Goal: Information Seeking & Learning: Learn about a topic

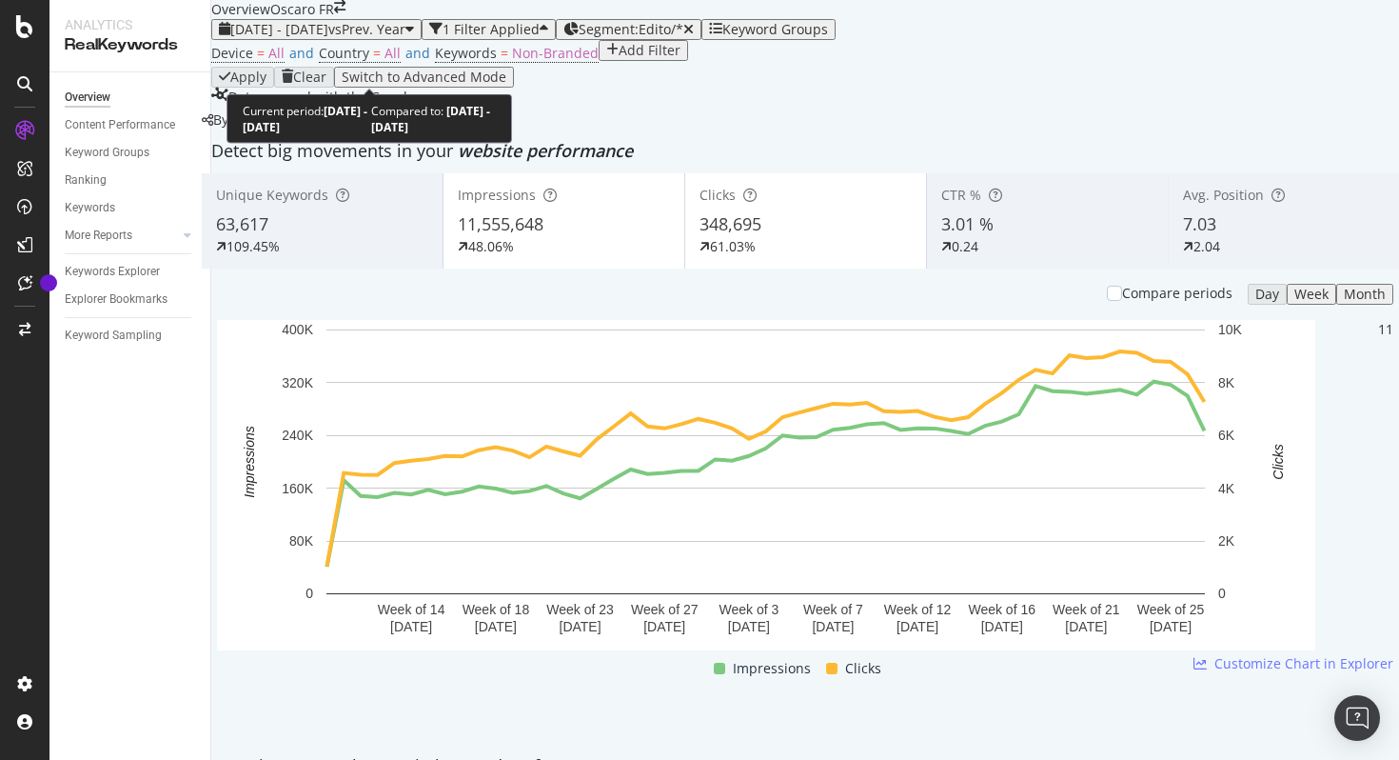
click at [328, 38] on span "[DATE] - [DATE]" at bounding box center [279, 29] width 98 height 18
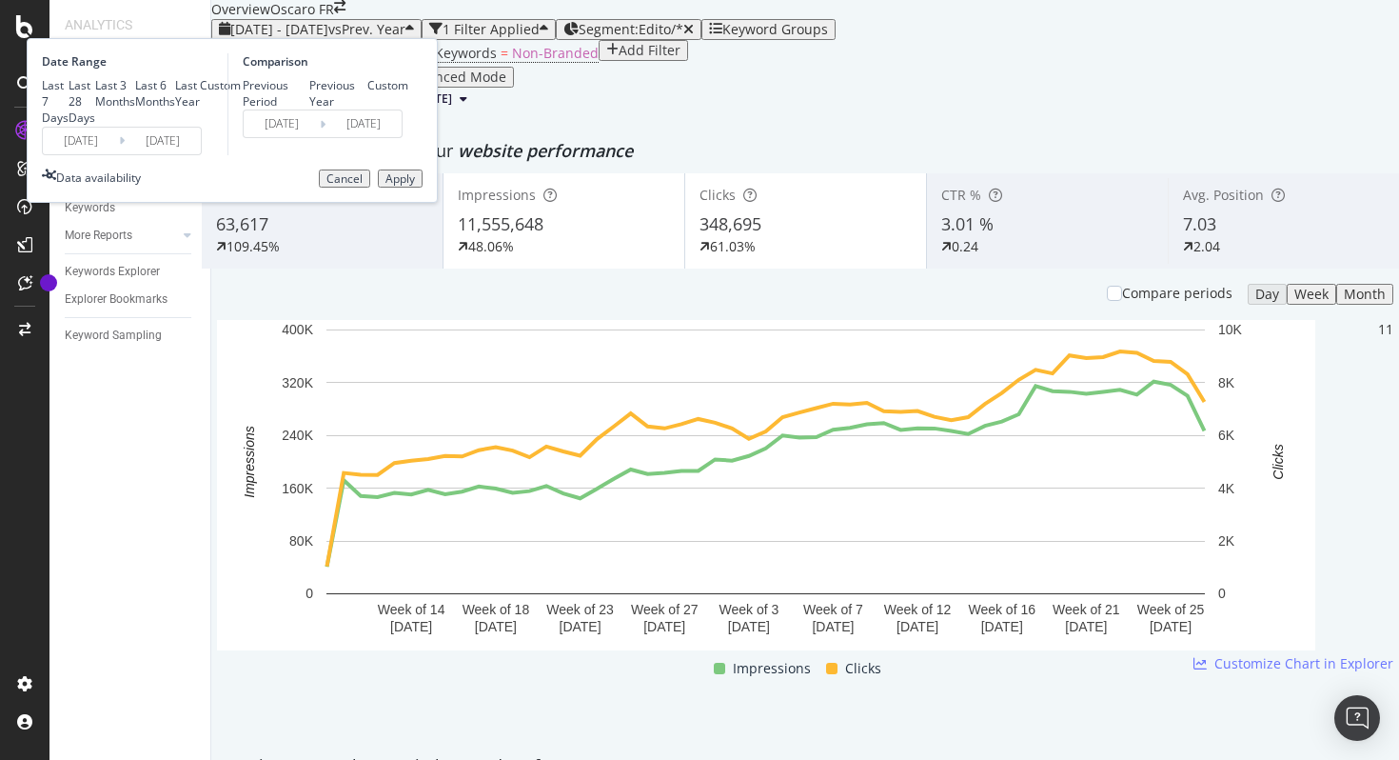
click at [95, 126] on div "Last 28 Days" at bounding box center [82, 101] width 27 height 49
type input "[DATE]"
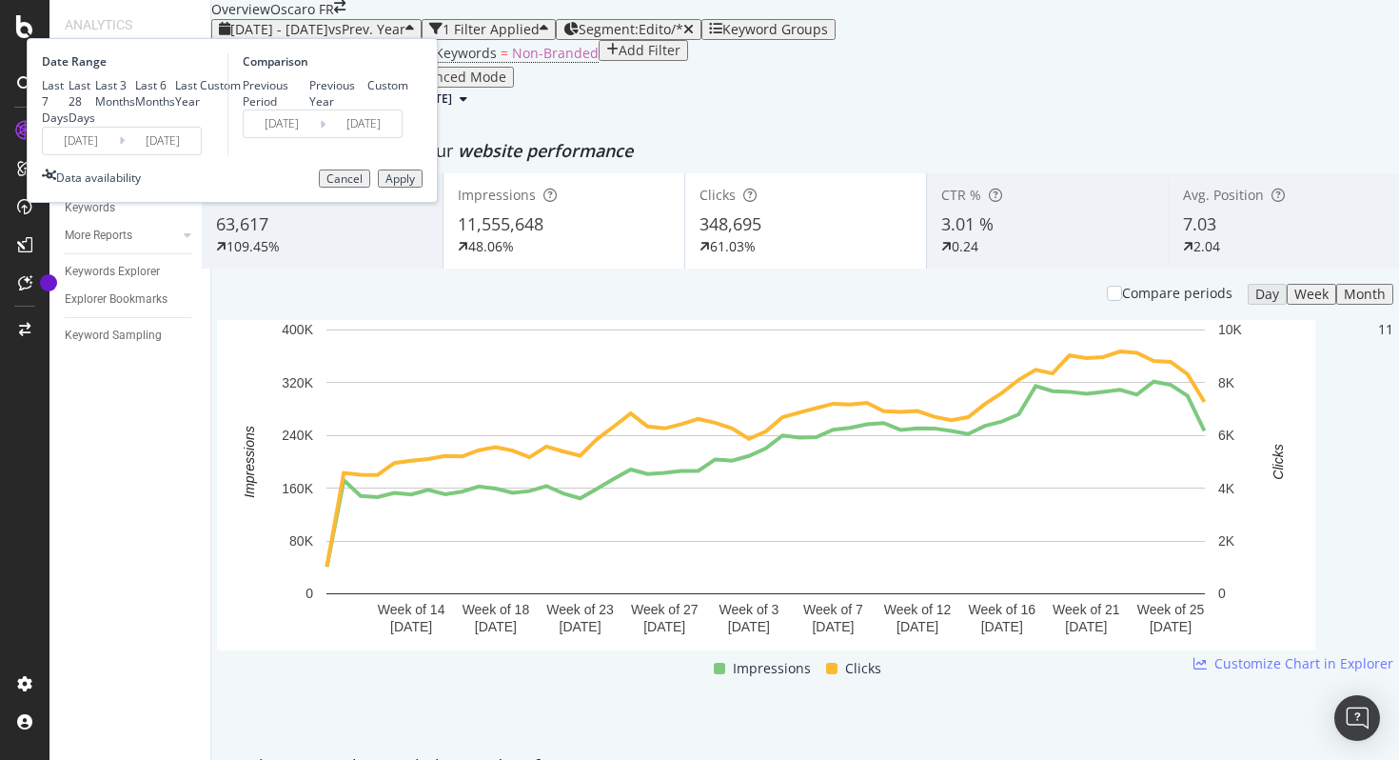
click at [803, 88] on div "Apply Clear Switch to Advanced Mode" at bounding box center [805, 77] width 1188 height 21
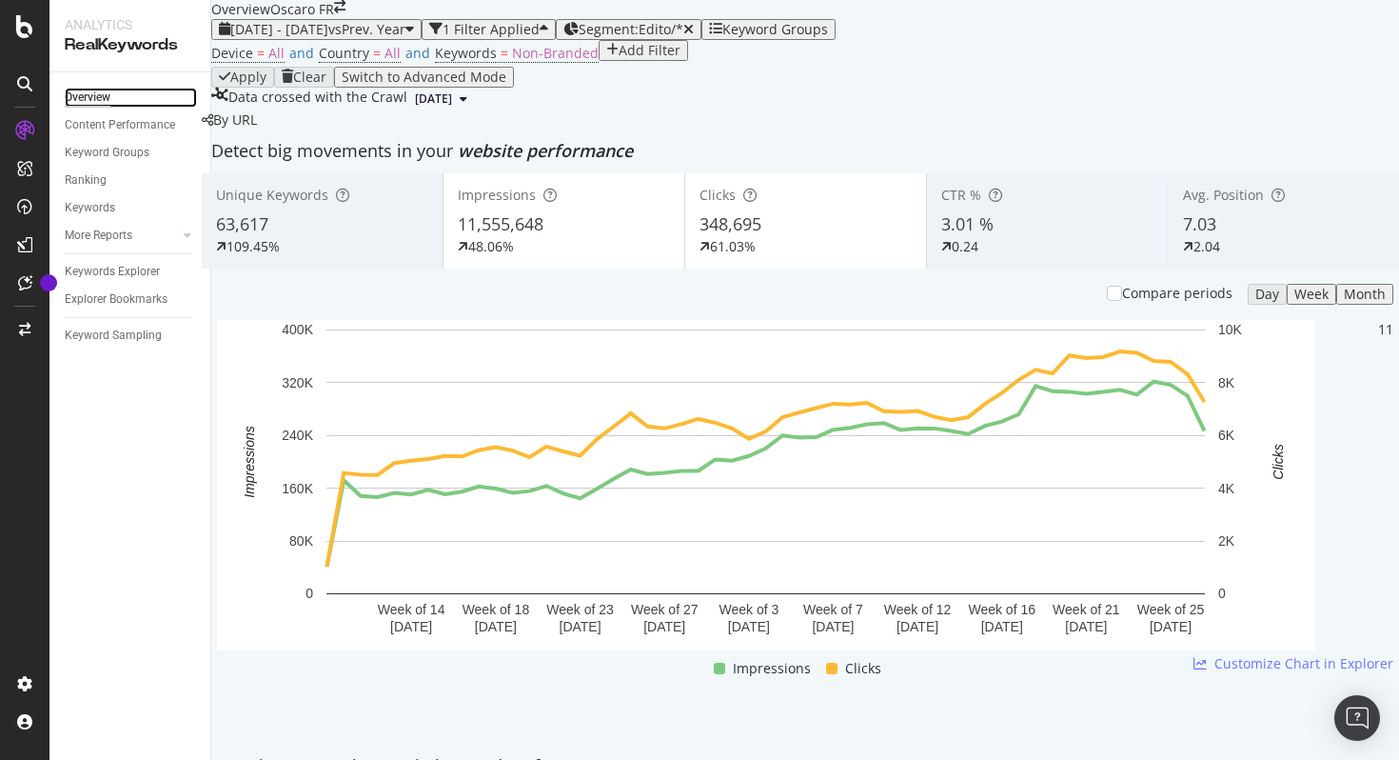
click at [98, 98] on div "Overview" at bounding box center [88, 98] width 46 height 20
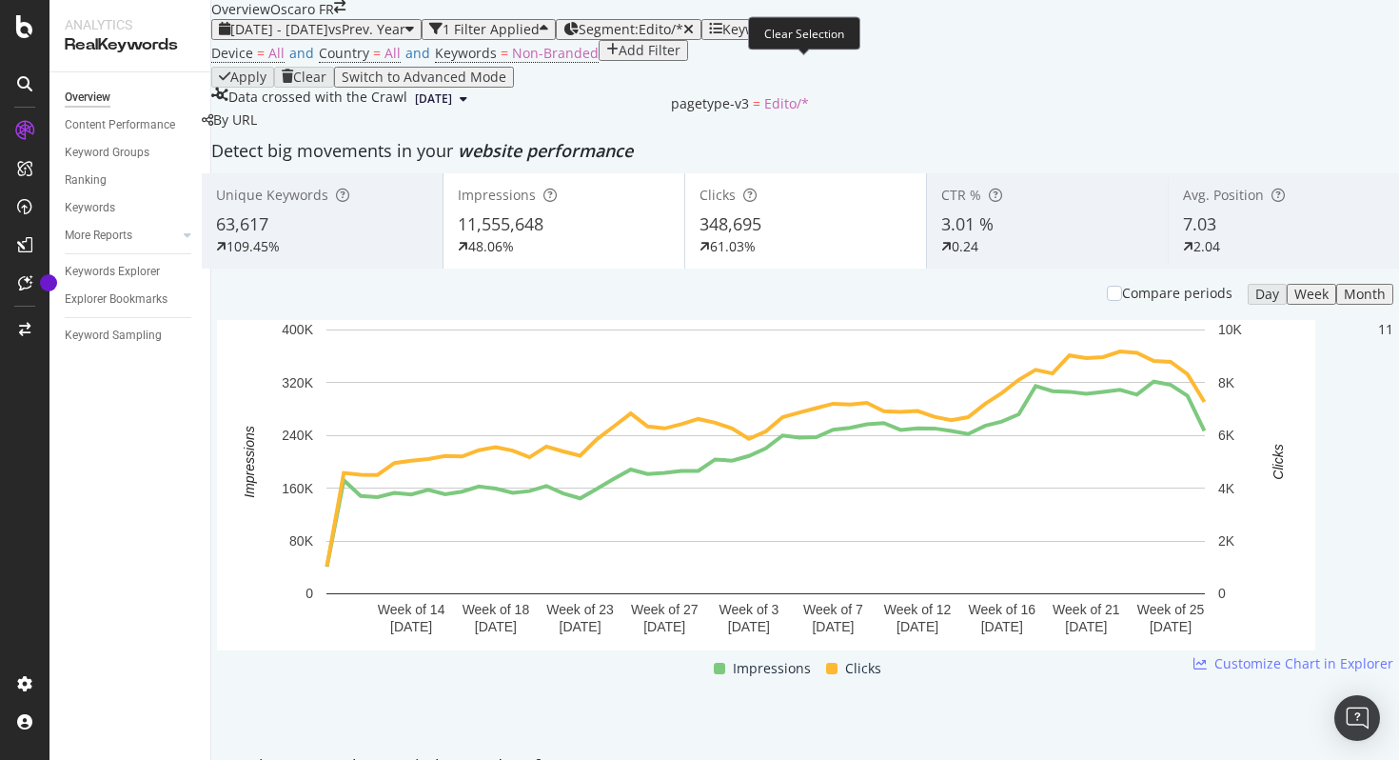
click at [694, 36] on icon "button" at bounding box center [688, 29] width 10 height 13
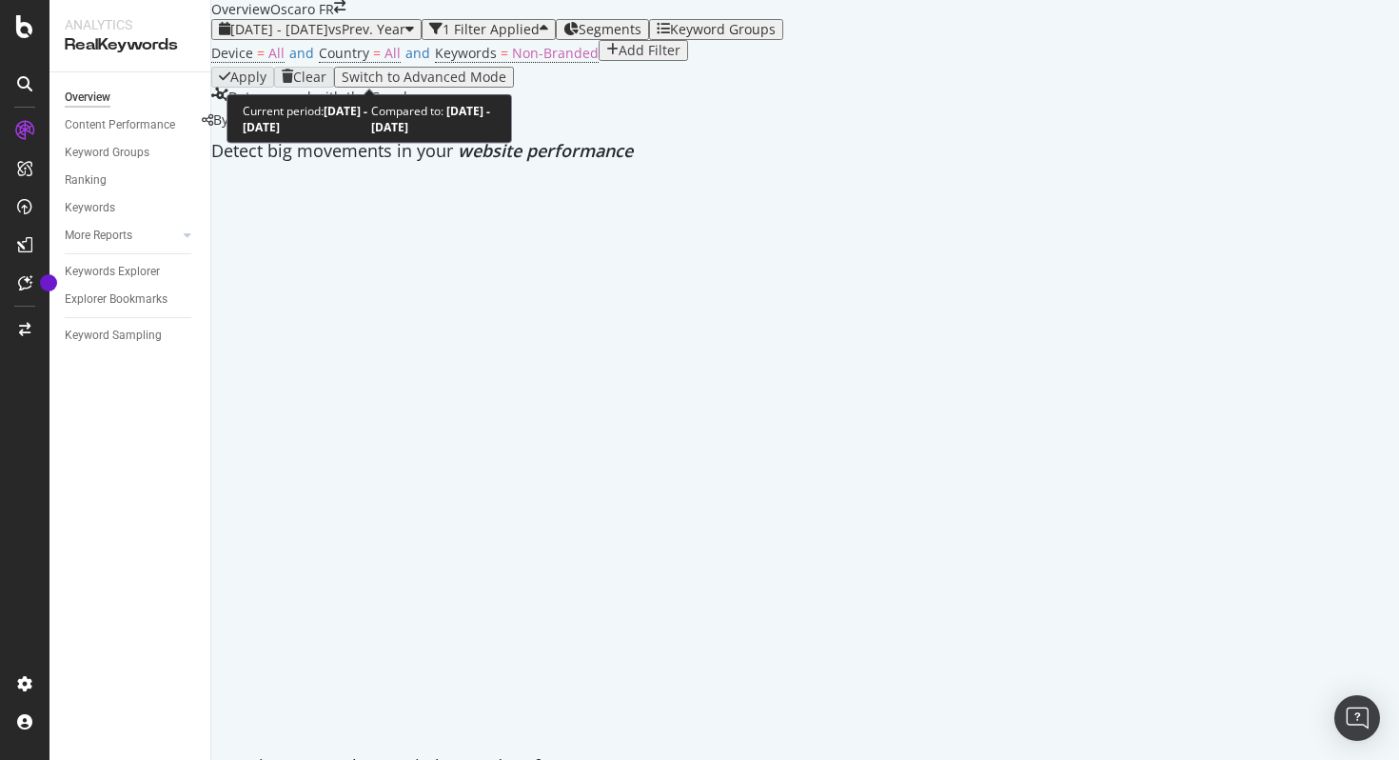
click at [414, 37] on div "[DATE] - [DATE] vs Prev. Year" at bounding box center [316, 29] width 195 height 15
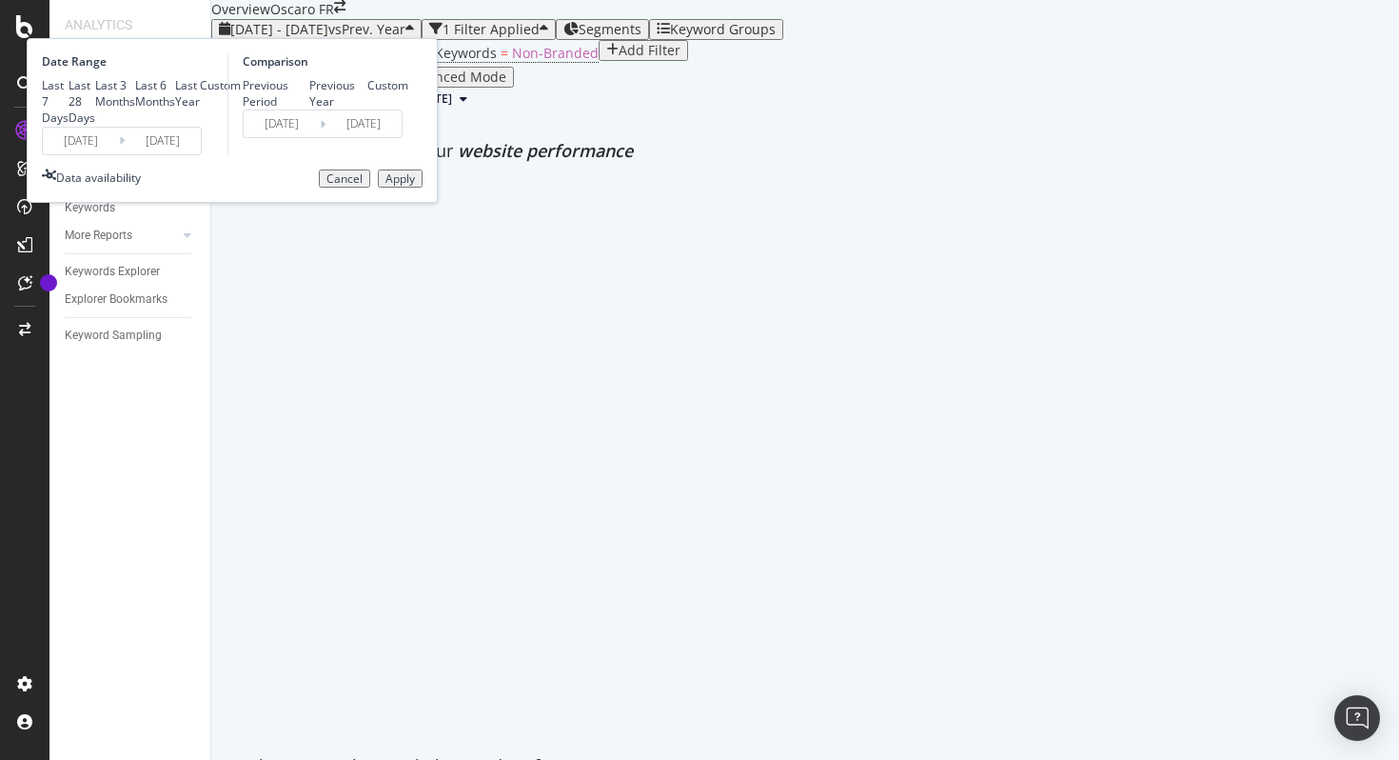
click at [415, 186] on div "Apply" at bounding box center [401, 178] width 30 height 13
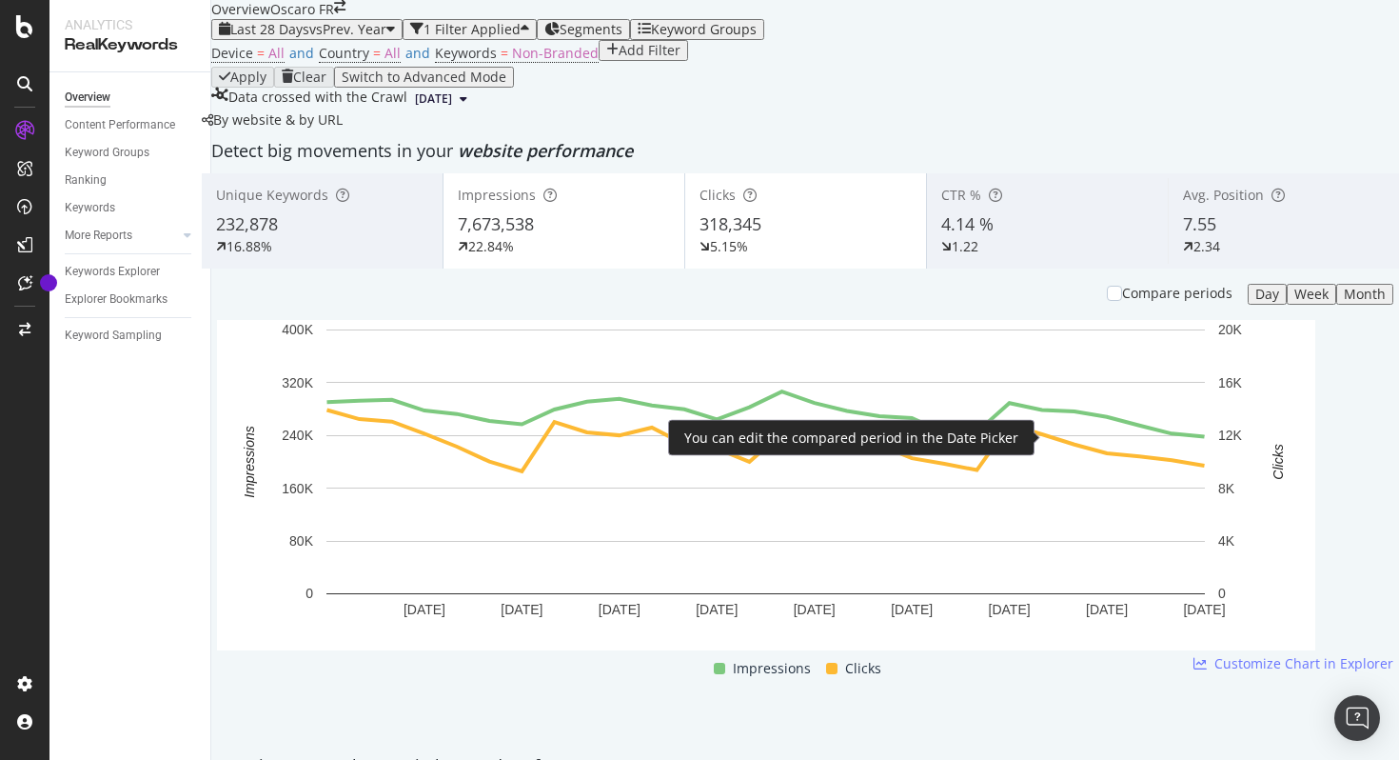
click at [1130, 303] on div "Compare periods" at bounding box center [1177, 293] width 110 height 19
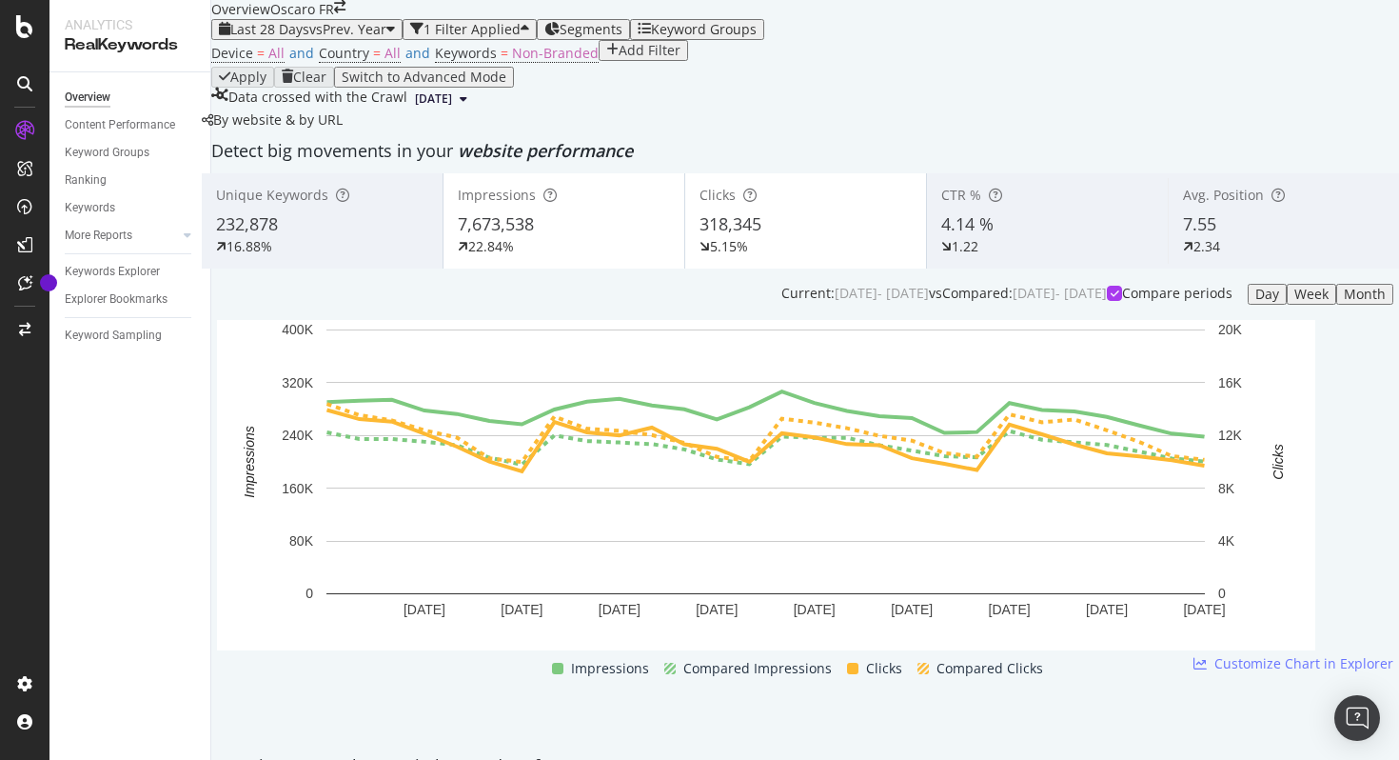
click at [609, 256] on div "22.84%" at bounding box center [564, 246] width 212 height 19
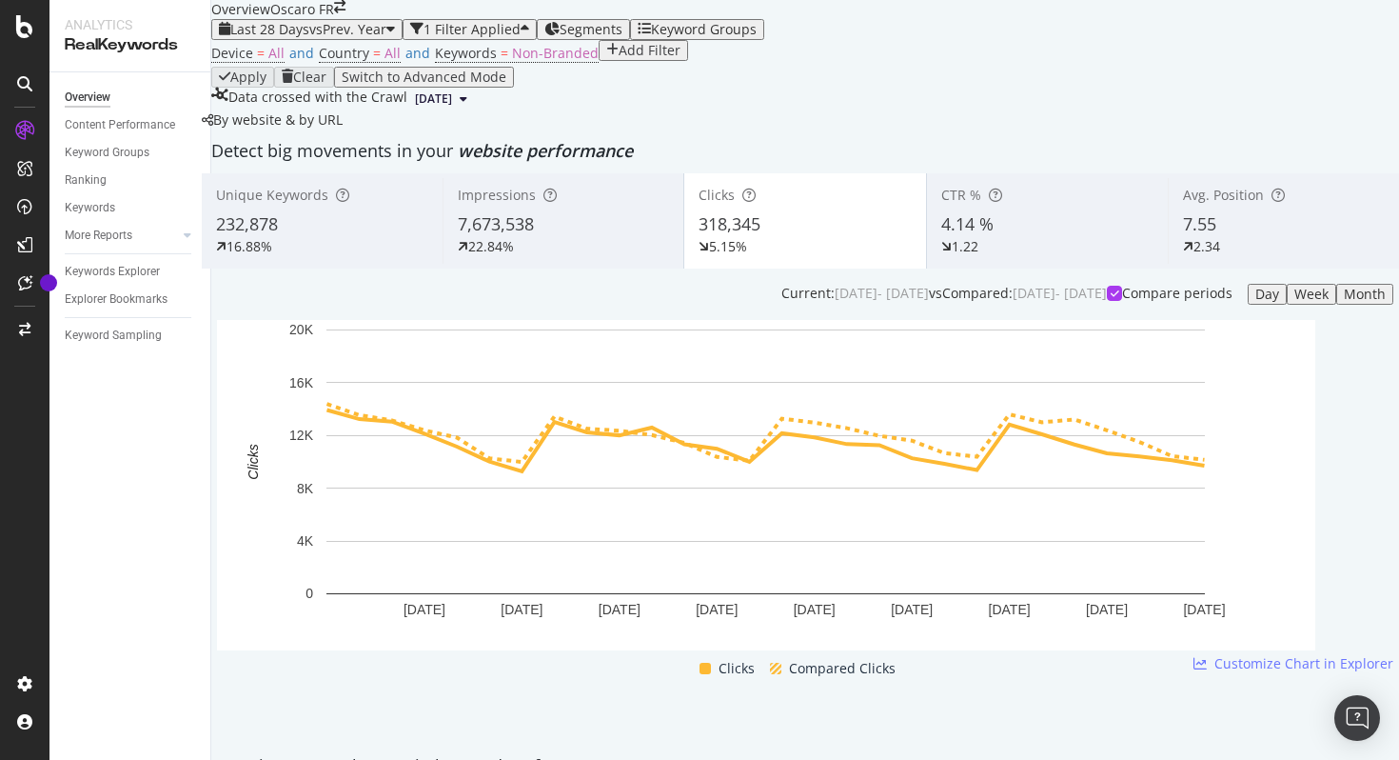
click at [802, 237] on div "318,345" at bounding box center [805, 224] width 212 height 25
click at [569, 237] on div "7,673,538" at bounding box center [563, 224] width 211 height 25
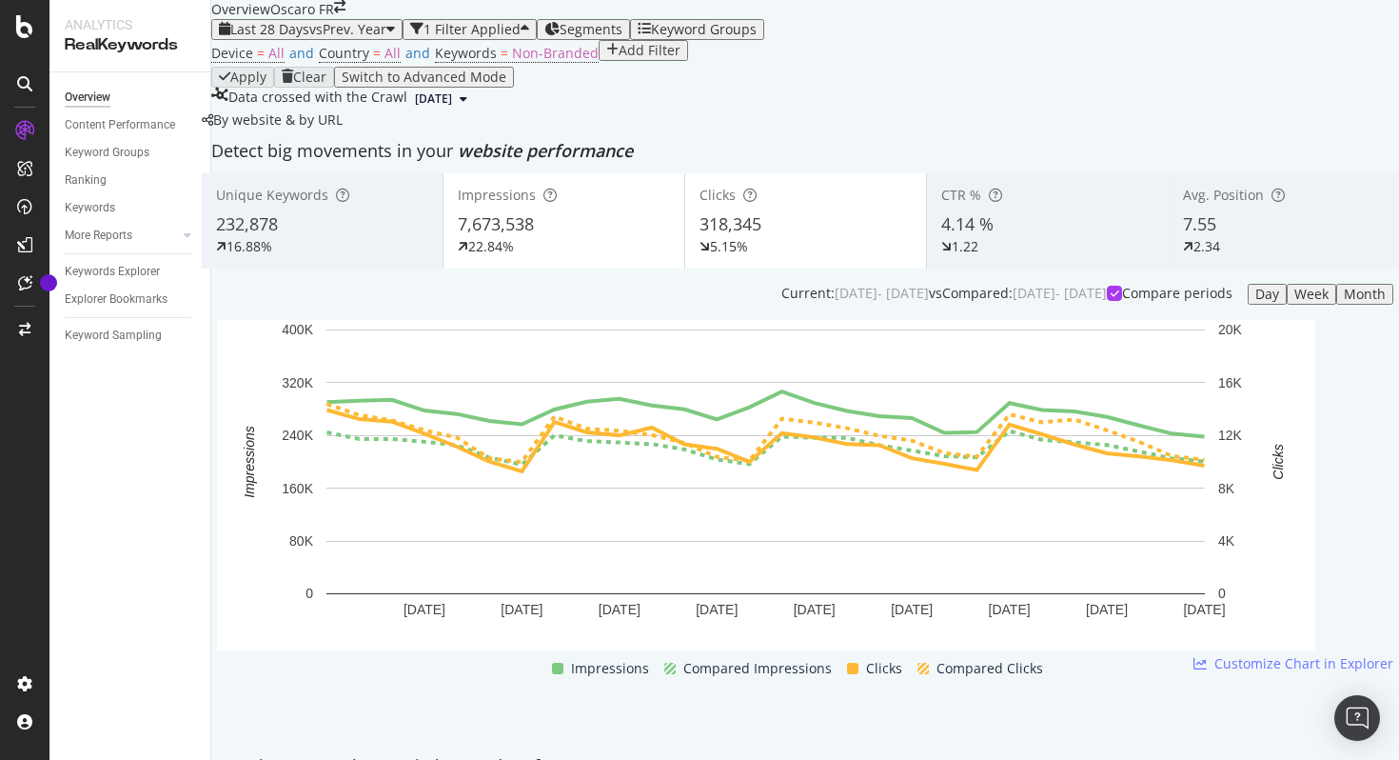
click at [805, 205] on div "Clicks" at bounding box center [806, 195] width 212 height 19
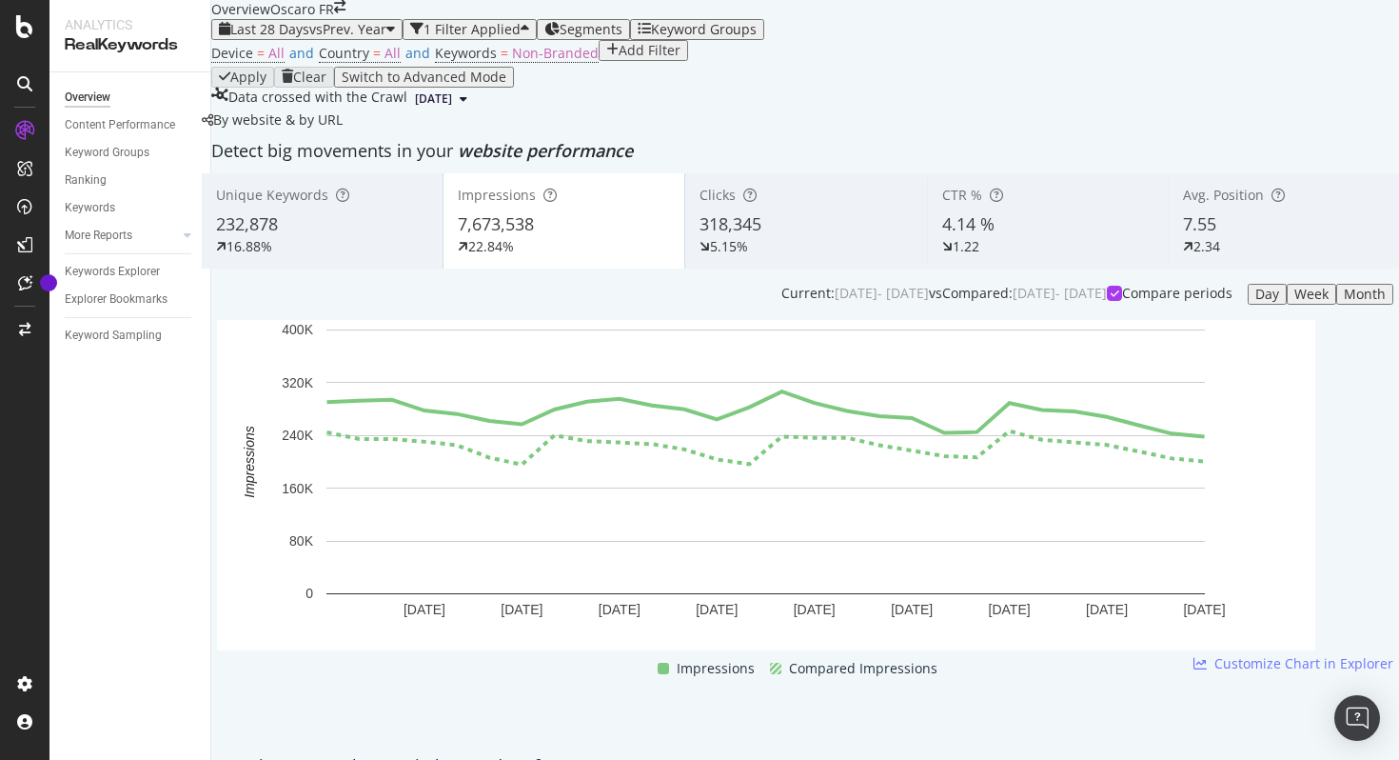
click at [775, 237] on div "318,345" at bounding box center [806, 224] width 212 height 25
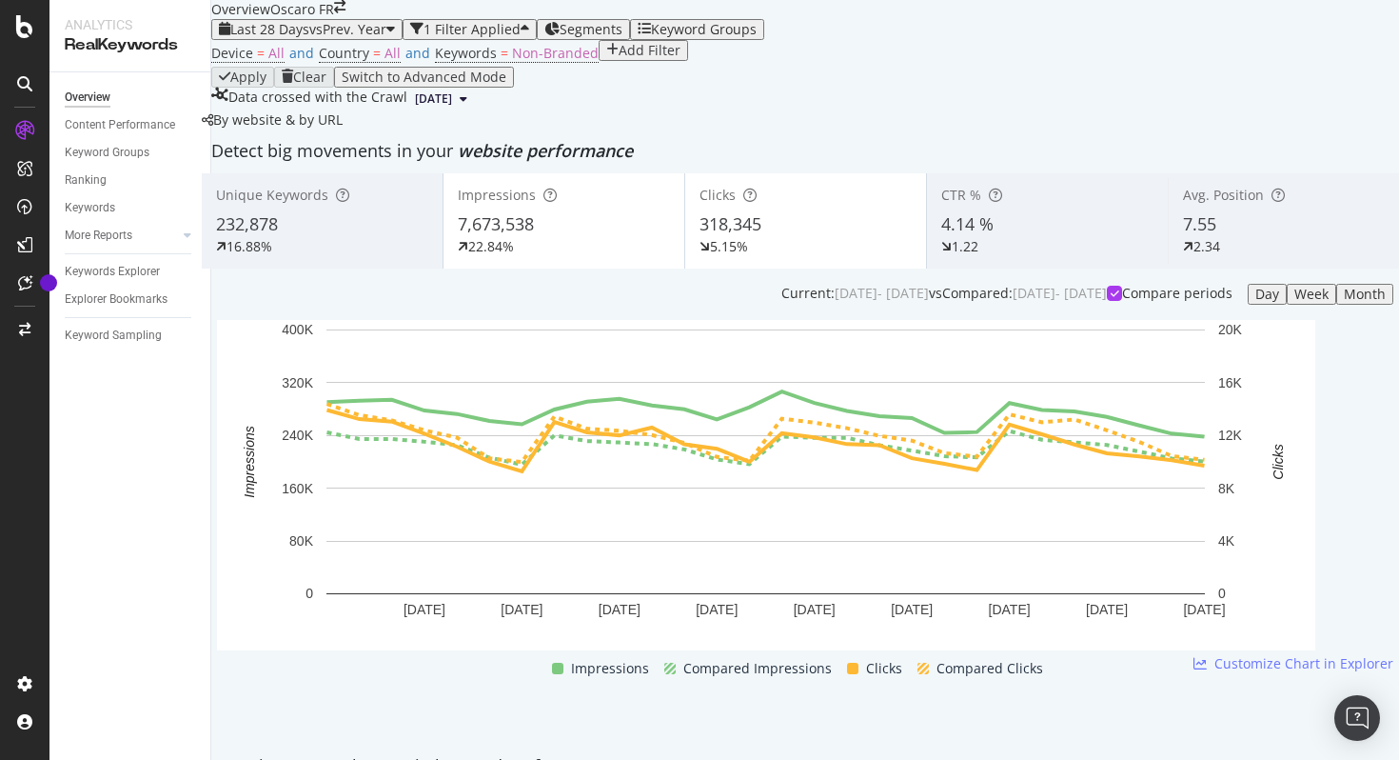
click at [792, 88] on div "Apply Clear Switch to Advanced Mode" at bounding box center [805, 77] width 1188 height 21
click at [114, 166] on div "LogAnalyzer" at bounding box center [82, 157] width 66 height 16
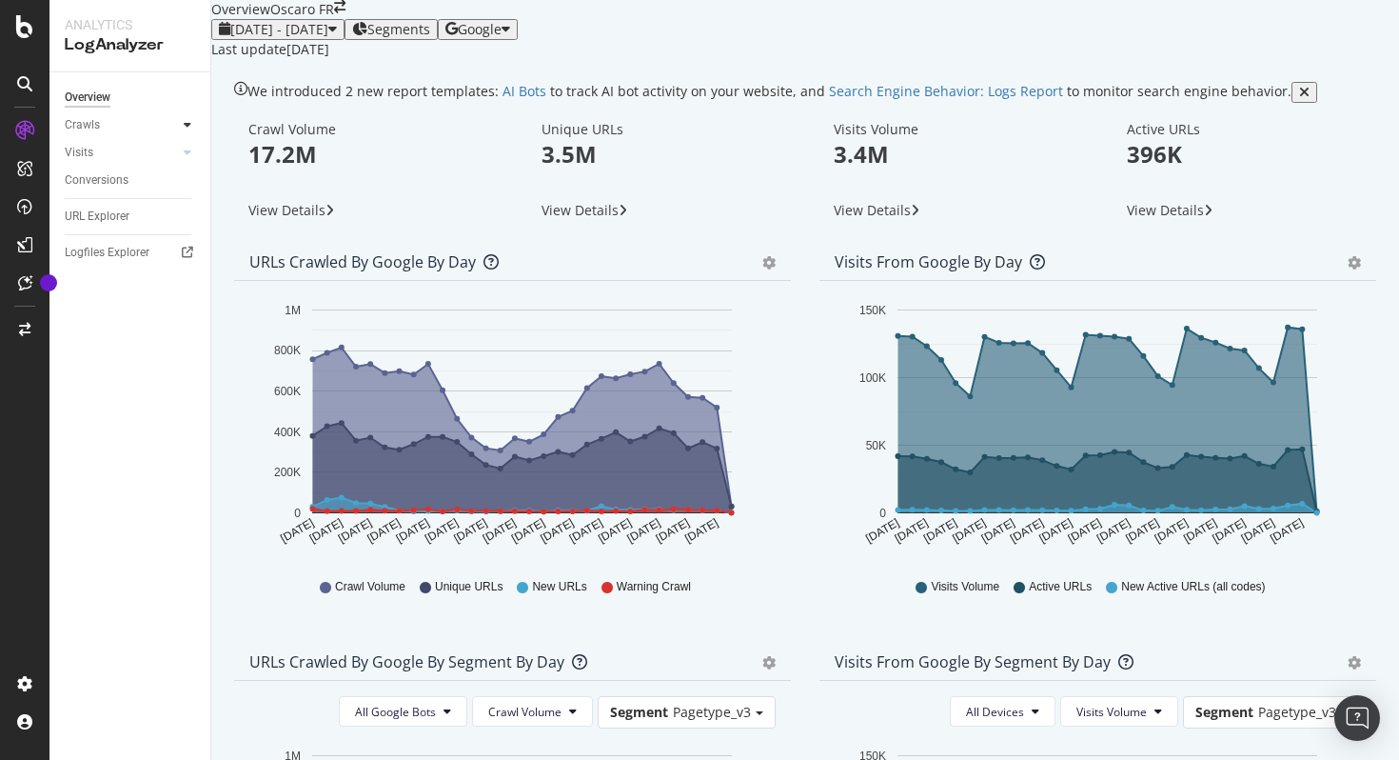
click at [188, 122] on icon at bounding box center [188, 124] width 8 height 11
click at [166, 271] on div "Visits" at bounding box center [138, 283] width 146 height 28
click at [168, 279] on div at bounding box center [168, 282] width 19 height 19
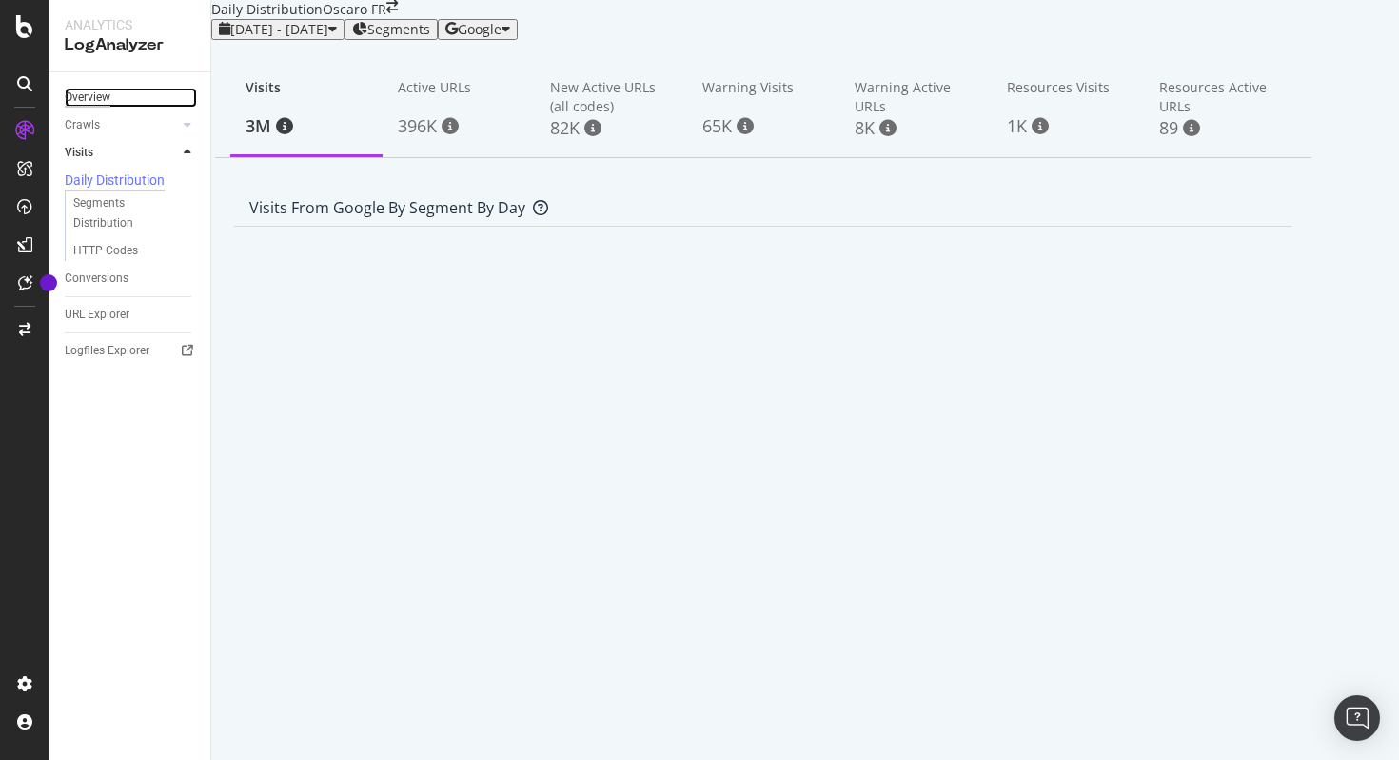
click at [93, 106] on div "Overview" at bounding box center [88, 98] width 46 height 20
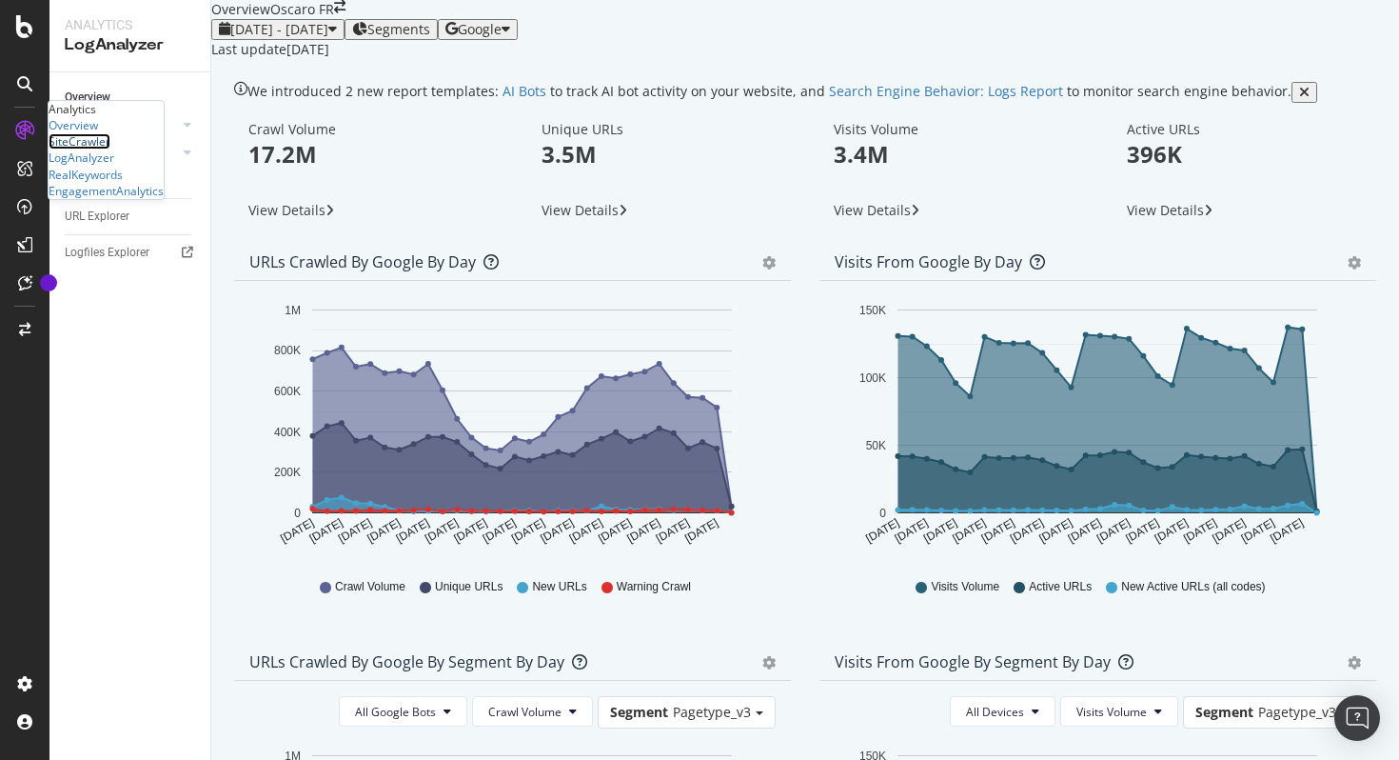
click at [93, 149] on div "SiteCrawler" at bounding box center [80, 141] width 62 height 16
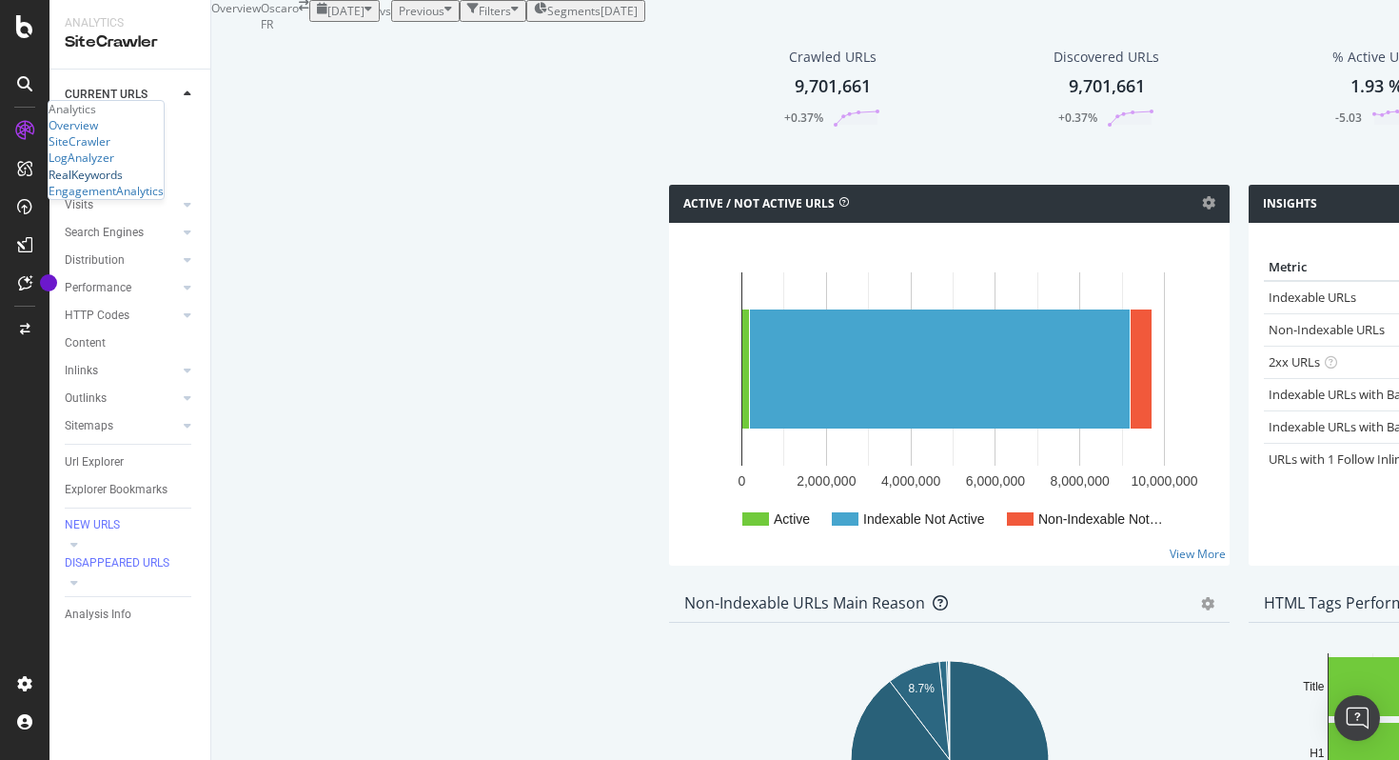
click at [93, 183] on div "RealKeywords" at bounding box center [86, 175] width 74 height 16
